Goal: Use online tool/utility: Use online tool/utility

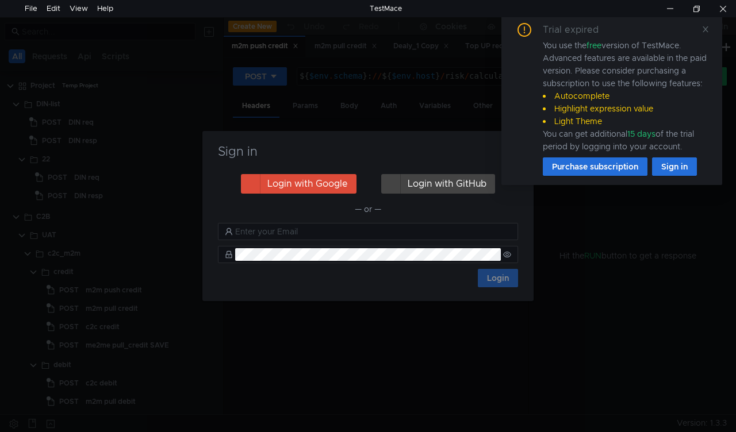
click at [448, 144] on div "Sign in Login with Google Login with GitHub — or — Login" at bounding box center [367, 216] width 331 height 170
click at [422, 294] on div "Sign in Login with Google Login with GitHub — or — Login" at bounding box center [367, 216] width 331 height 170
click at [707, 26] on icon at bounding box center [705, 29] width 8 height 8
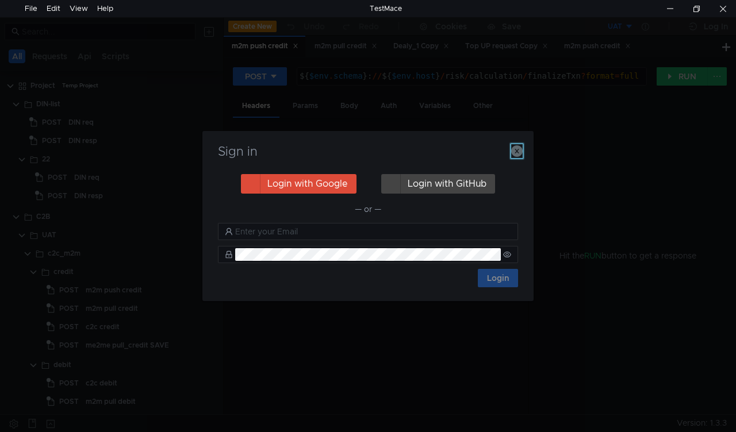
click at [515, 148] on icon "button" at bounding box center [516, 150] width 11 height 11
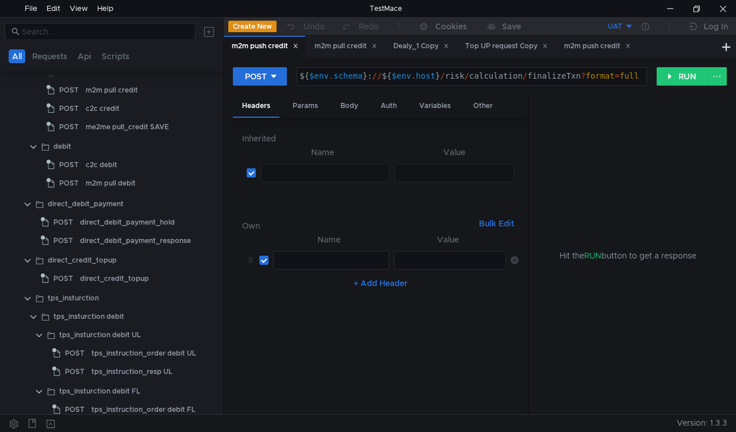
scroll to position [230, 0]
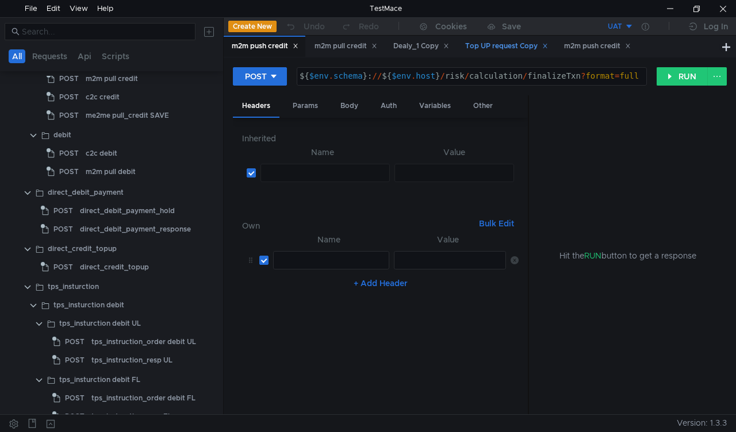
click at [548, 44] on icon at bounding box center [545, 46] width 6 height 6
click at [532, 45] on icon at bounding box center [529, 46] width 6 height 6
click at [449, 46] on icon at bounding box center [446, 46] width 6 height 6
click at [382, 47] on div "m2m pull credit" at bounding box center [345, 46] width 78 height 21
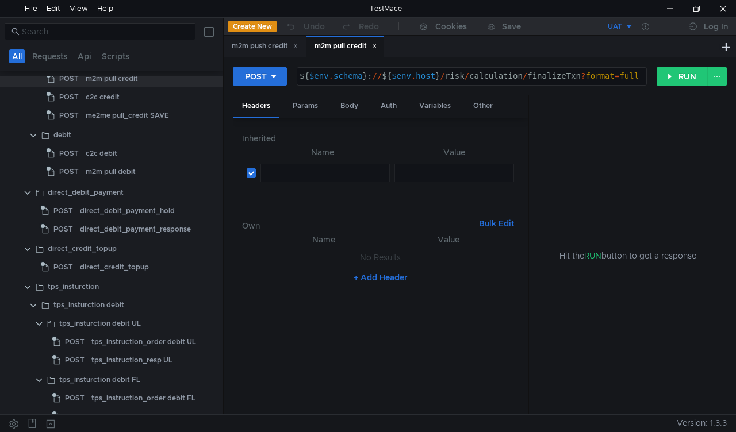
scroll to position [60, 0]
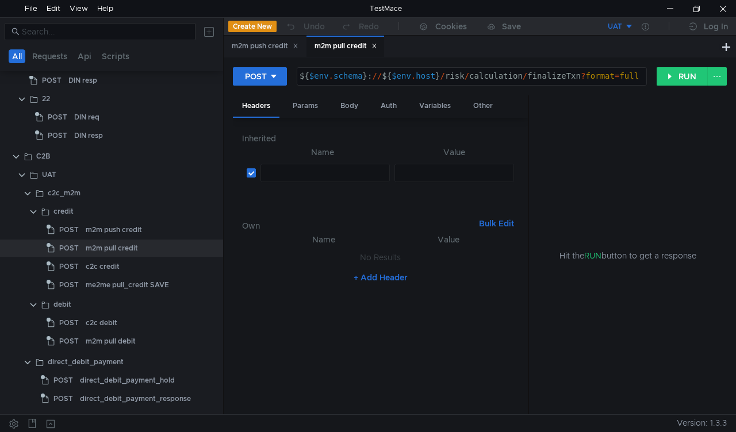
click at [383, 44] on div "m2m pull credit" at bounding box center [345, 47] width 78 height 22
click at [376, 44] on icon at bounding box center [374, 46] width 6 height 6
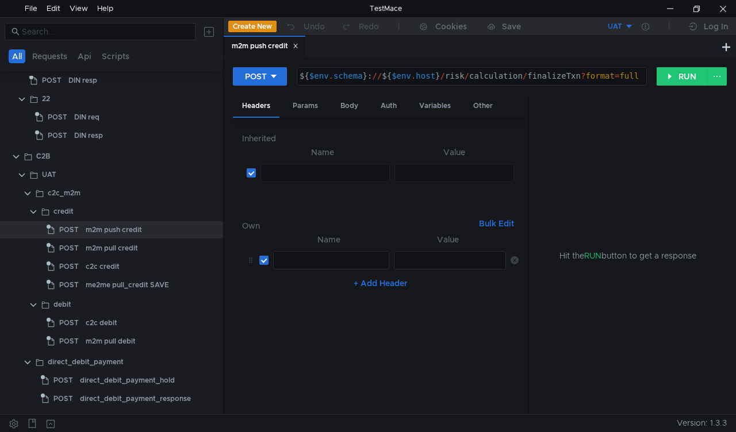
click at [298, 45] on icon at bounding box center [295, 46] width 6 height 6
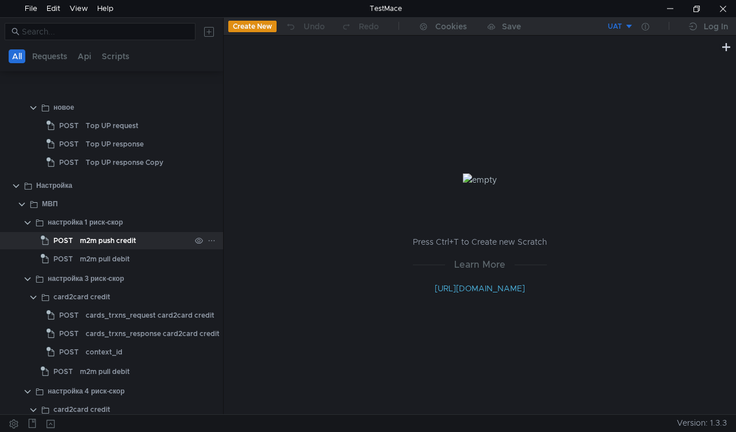
scroll to position [2298, 0]
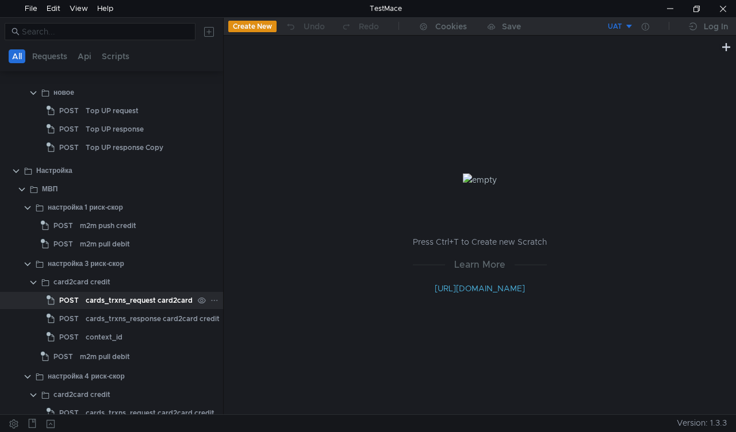
click at [130, 302] on div "cards_trxns_request card2card credit" at bounding box center [150, 300] width 129 height 17
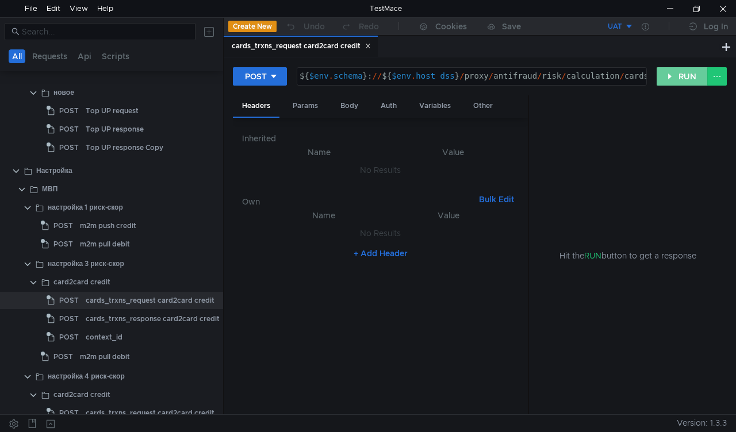
click at [672, 69] on button "RUN" at bounding box center [681, 76] width 51 height 18
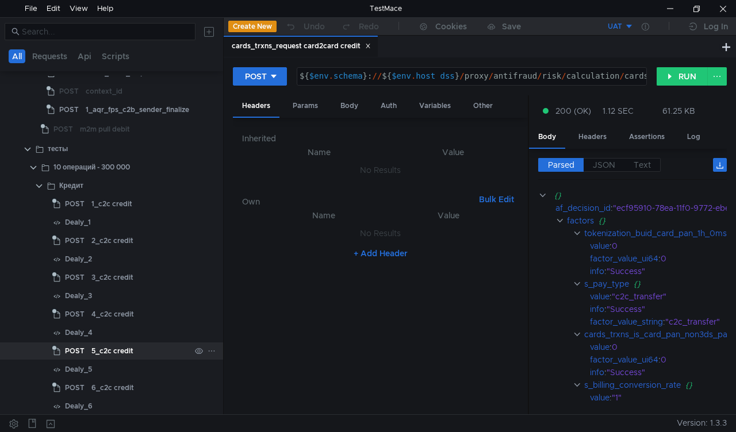
scroll to position [2643, 0]
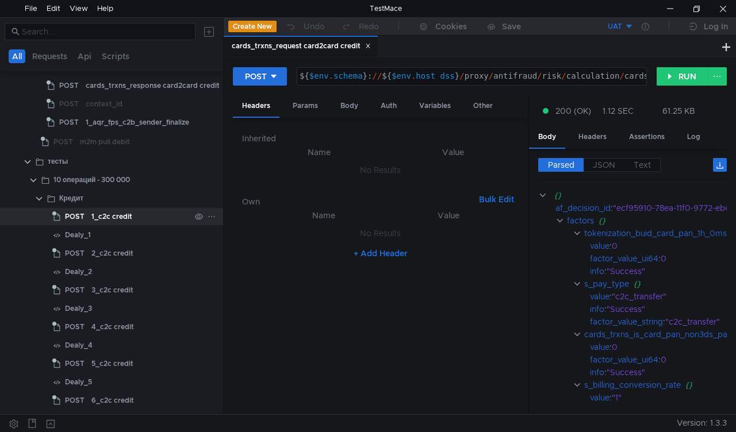
click at [79, 214] on span "POST" at bounding box center [75, 216] width 20 height 17
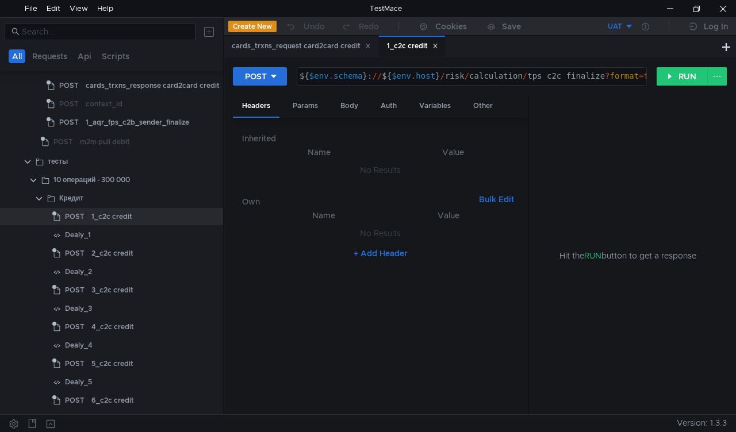
click at [413, 41] on div "1_c2c credit" at bounding box center [412, 46] width 51 height 12
click at [403, 45] on div "1_c2c credit" at bounding box center [412, 46] width 51 height 12
click at [368, 45] on icon at bounding box center [368, 46] width 6 height 6
click at [347, 107] on div "Body" at bounding box center [349, 105] width 36 height 21
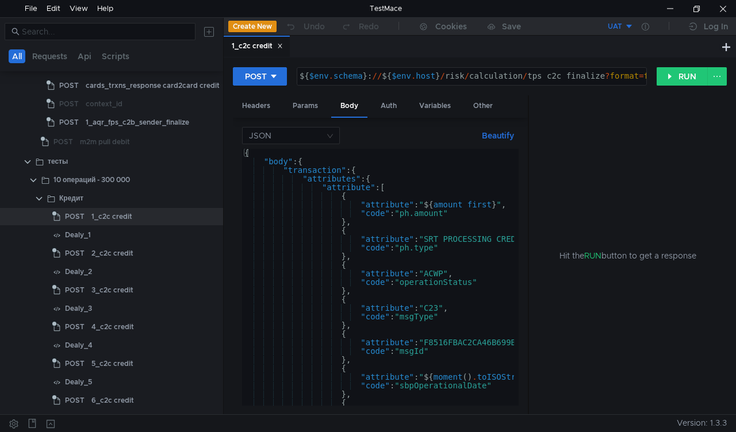
scroll to position [52, 0]
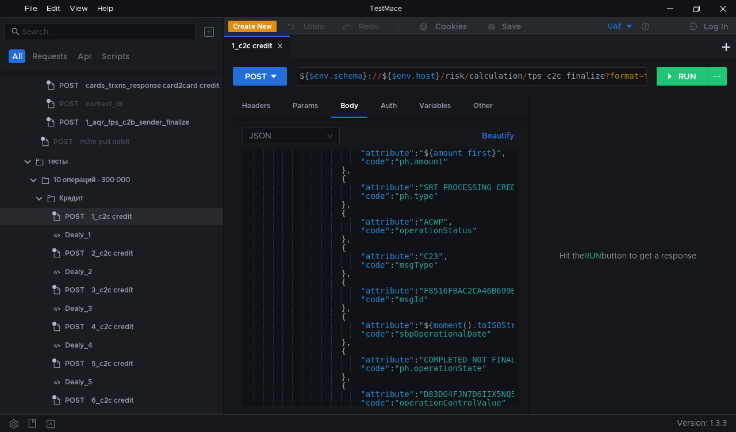
drag, startPoint x: 527, startPoint y: 333, endPoint x: 548, endPoint y: 337, distance: 20.4
click at [548, 337] on as-split "Headers Params Body Auth Variables Other JSON Beautify "attribute" : " ${ amoun…" at bounding box center [480, 255] width 494 height 320
drag, startPoint x: 527, startPoint y: 330, endPoint x: 537, endPoint y: 331, distance: 9.2
click at [537, 331] on as-split "Headers Params Body Auth Variables Other JSON Beautify "attribute" : " ${ amoun…" at bounding box center [480, 255] width 494 height 320
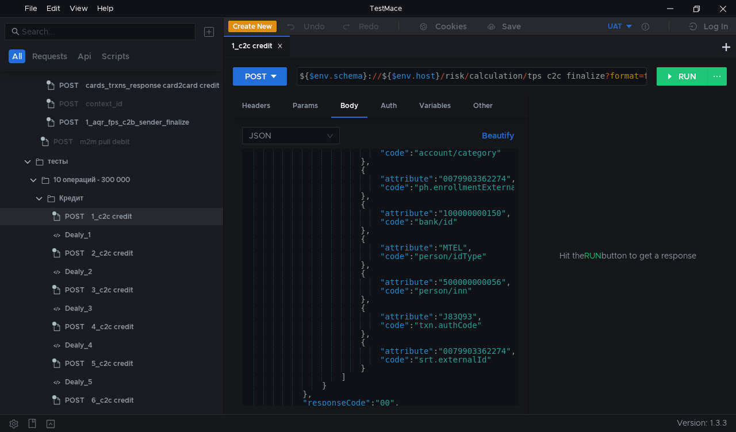
scroll to position [1980, 0]
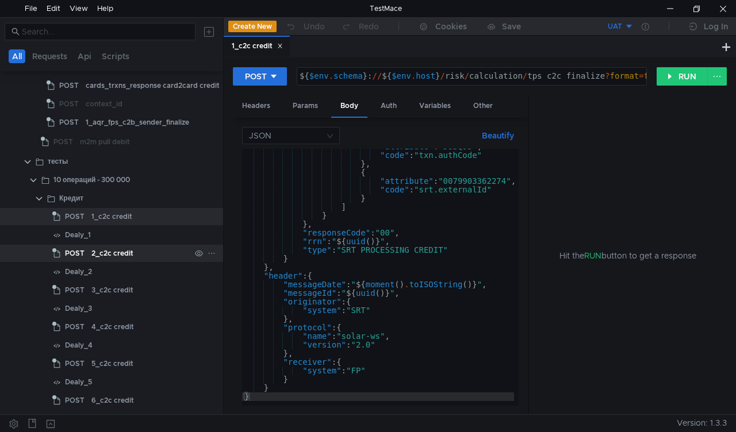
click at [131, 247] on div "2_c2c credit" at bounding box center [112, 253] width 42 height 17
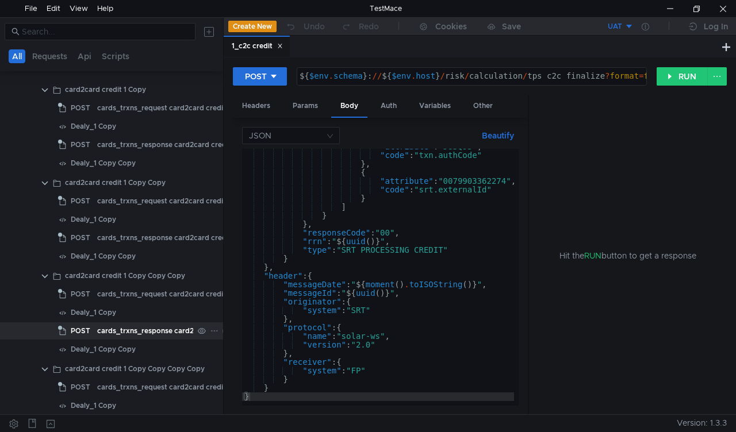
scroll to position [3678, 0]
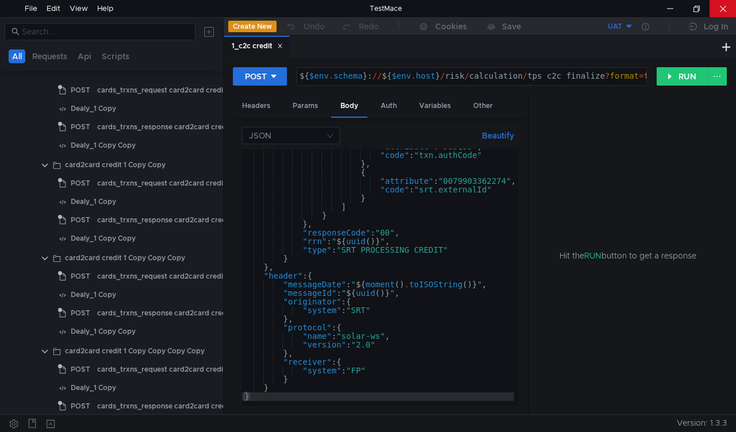
click at [723, 11] on div at bounding box center [722, 8] width 26 height 17
